Goal: Task Accomplishment & Management: Use online tool/utility

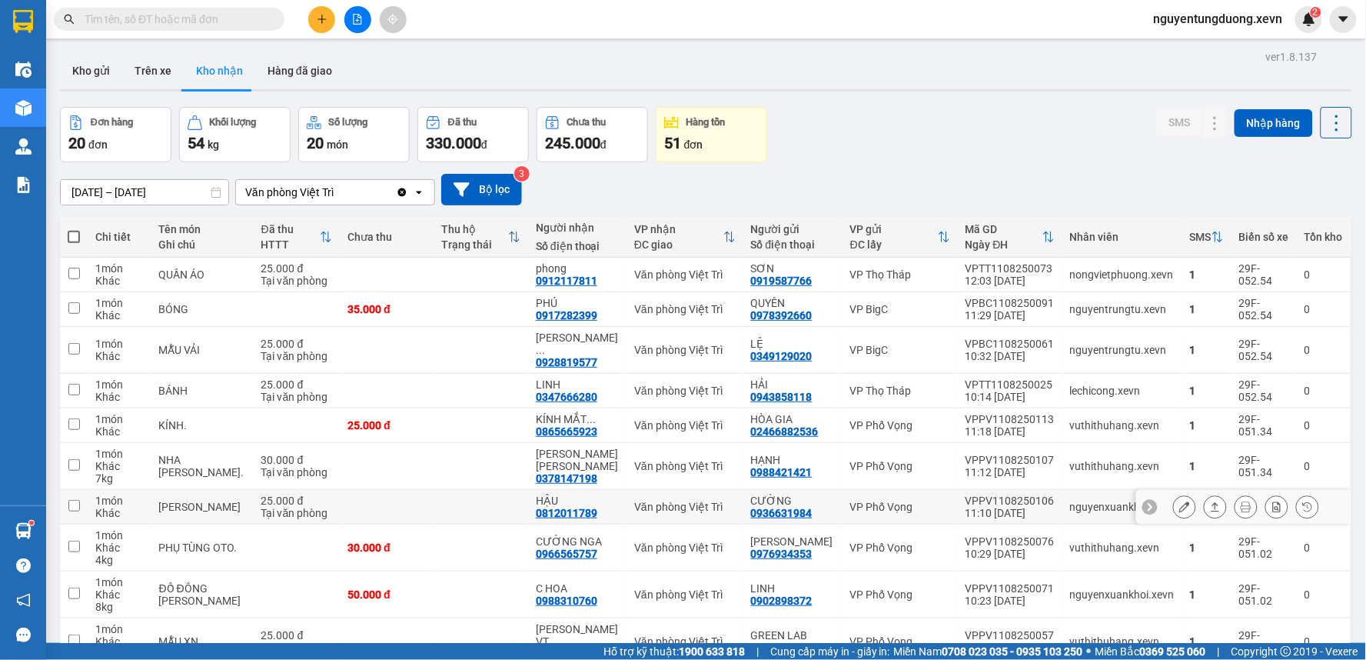
scroll to position [74, 0]
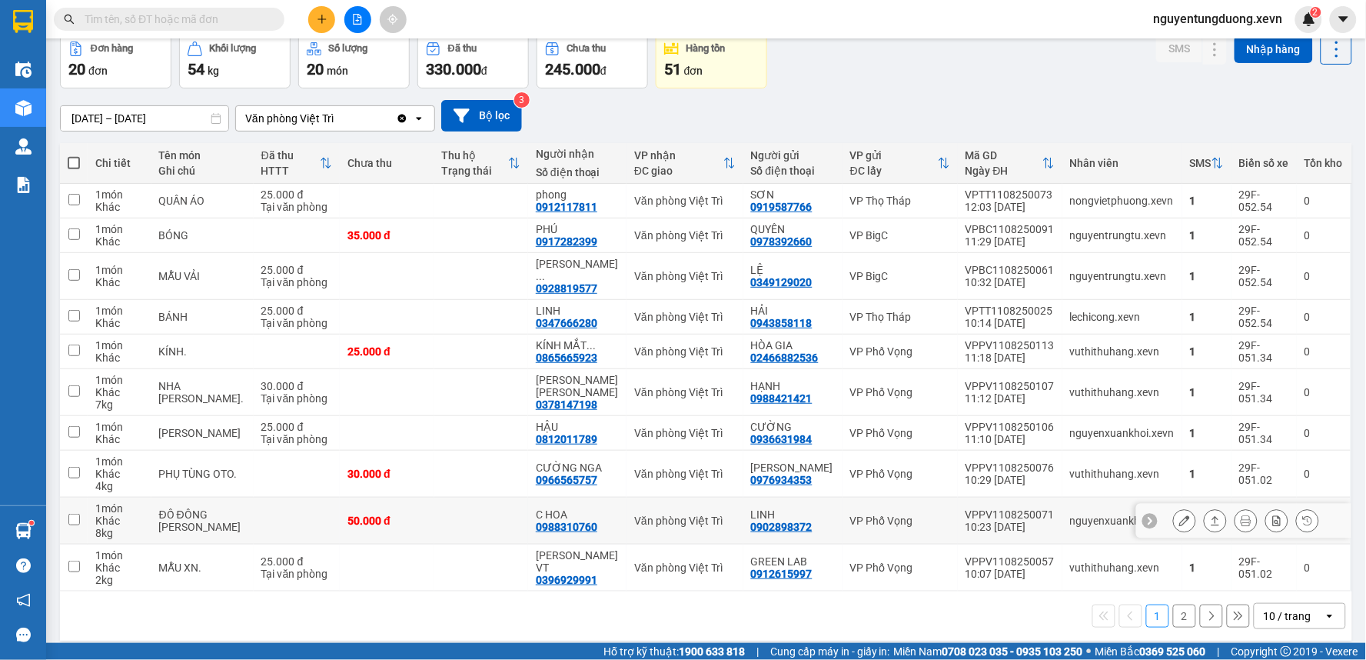
click at [569, 520] on div "0988310760" at bounding box center [566, 526] width 61 height 12
copy div "0988310760"
click at [218, 16] on input "text" at bounding box center [175, 19] width 181 height 17
paste input "0988310760"
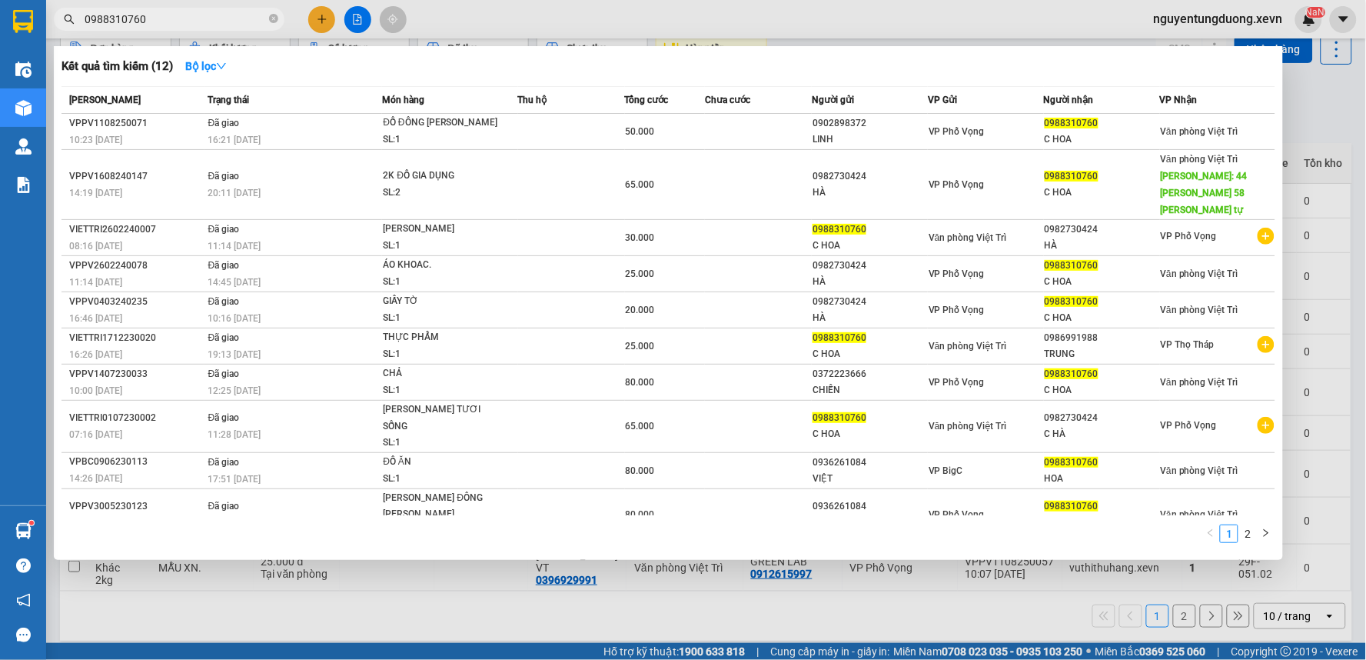
type input "0988310760"
click at [927, 18] on div at bounding box center [683, 330] width 1366 height 660
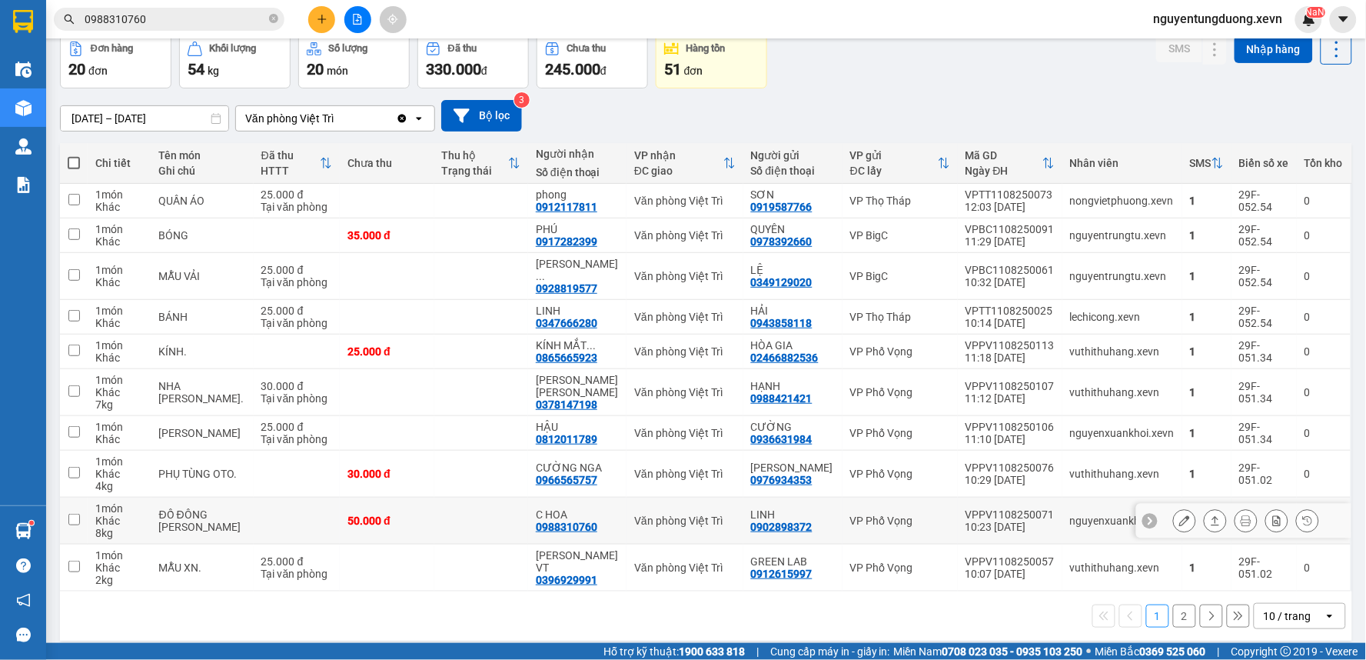
click at [563, 520] on div "0988310760" at bounding box center [566, 526] width 61 height 12
